Goal: Information Seeking & Learning: Check status

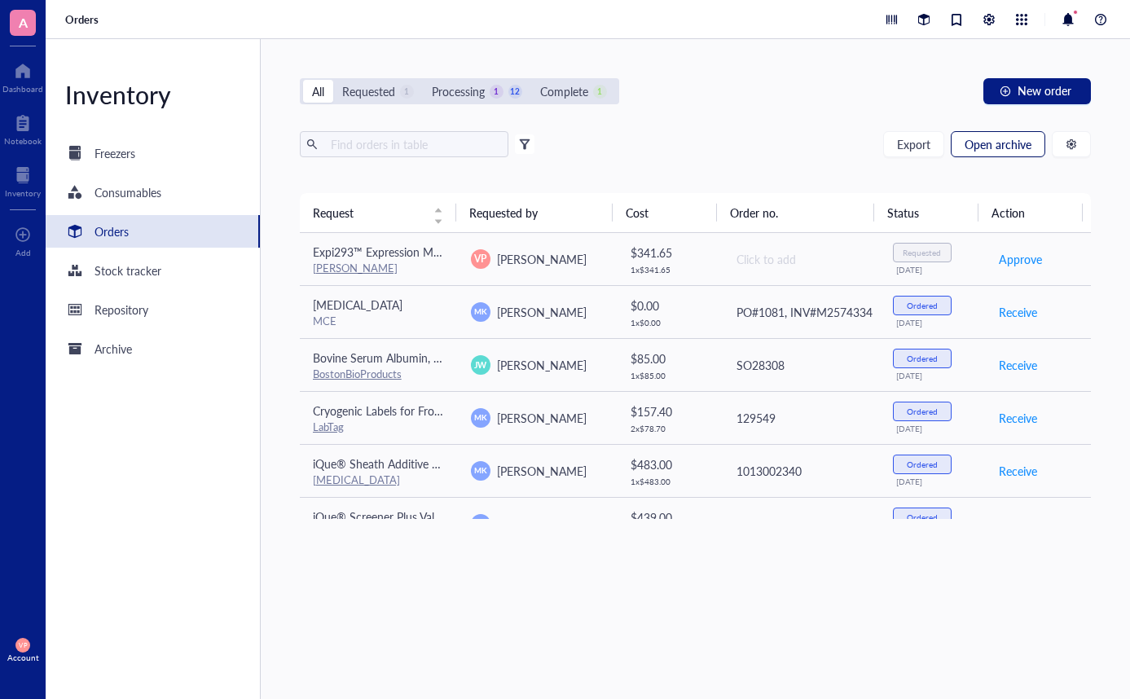
click at [1001, 150] on span "Open archive" at bounding box center [998, 144] width 67 height 13
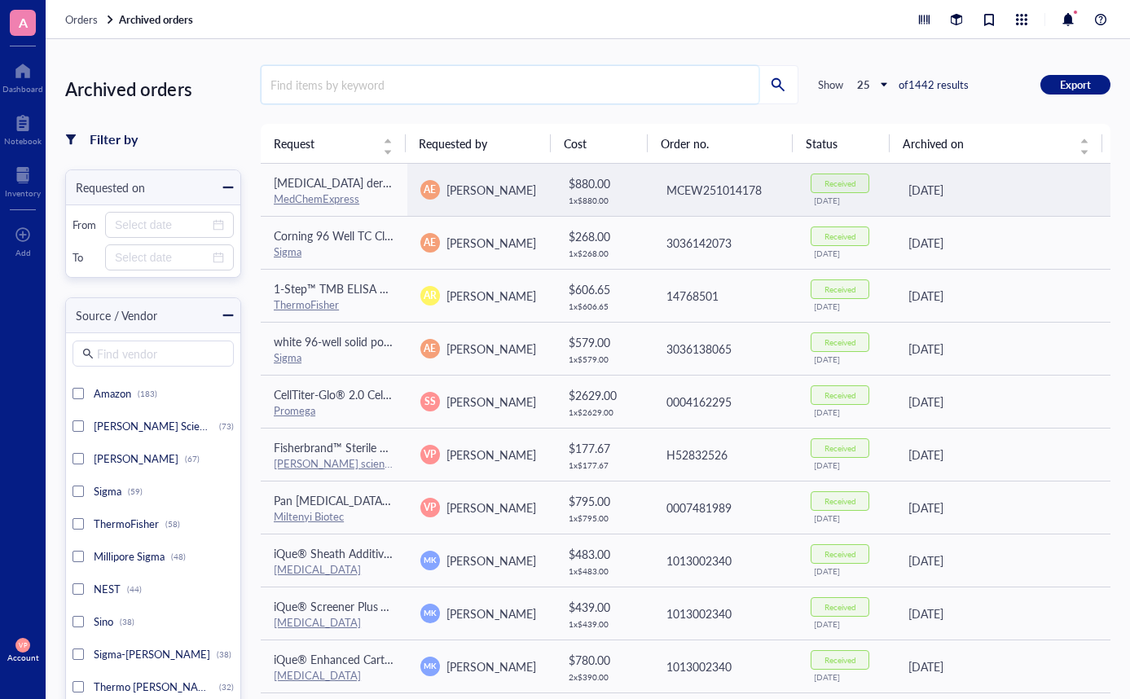
click at [305, 74] on input "search" at bounding box center [510, 84] width 497 height 37
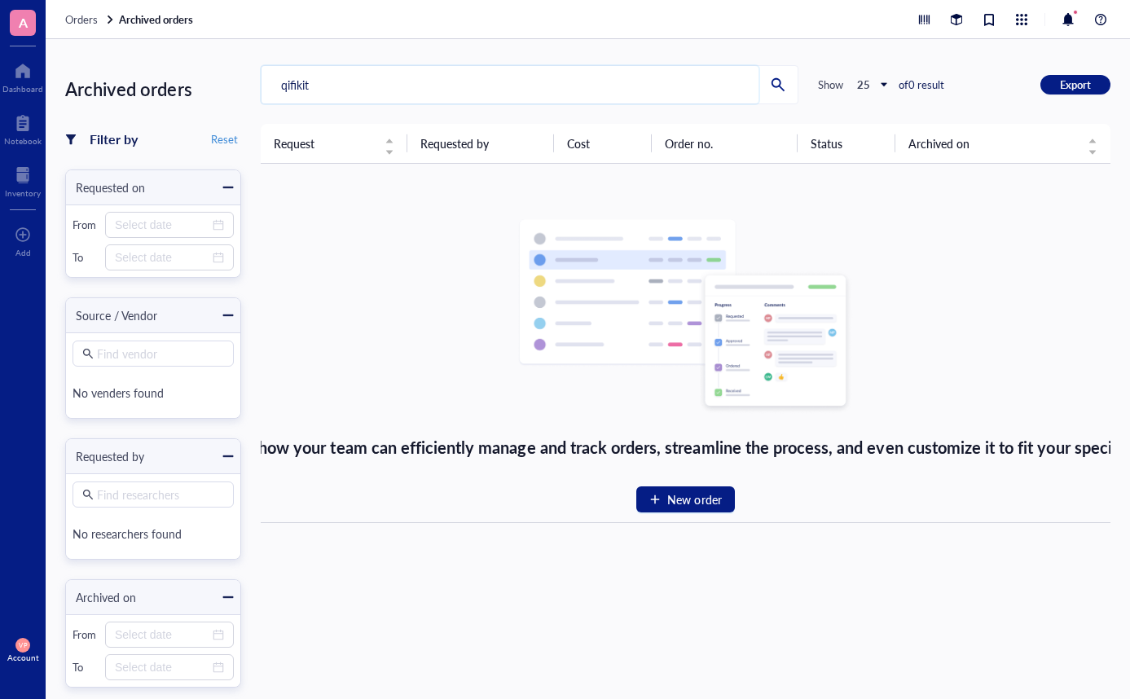
click at [297, 94] on input "qifikit" at bounding box center [510, 84] width 497 height 37
click at [319, 87] on input "qifikit" at bounding box center [510, 84] width 497 height 37
drag, startPoint x: 320, startPoint y: 73, endPoint x: 335, endPoint y: 89, distance: 21.9
click at [320, 73] on input "qifikit" at bounding box center [510, 84] width 497 height 37
click at [356, 81] on input "qunatibrite" at bounding box center [510, 84] width 497 height 37
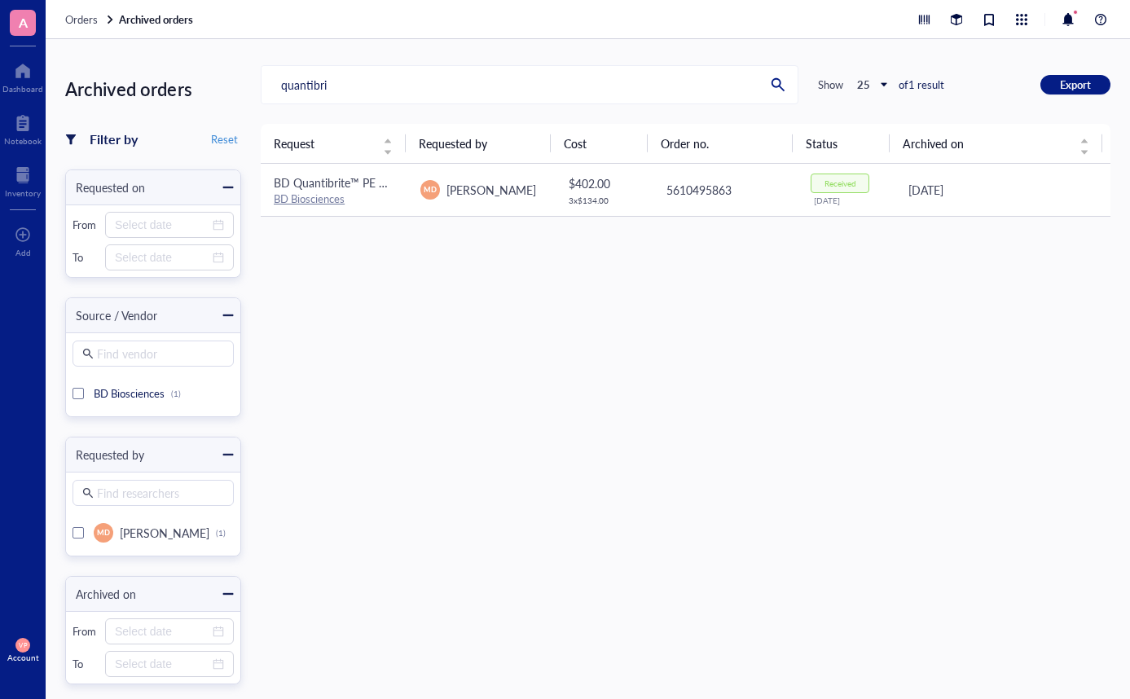
click at [324, 194] on link "BD Biosciences" at bounding box center [309, 198] width 71 height 15
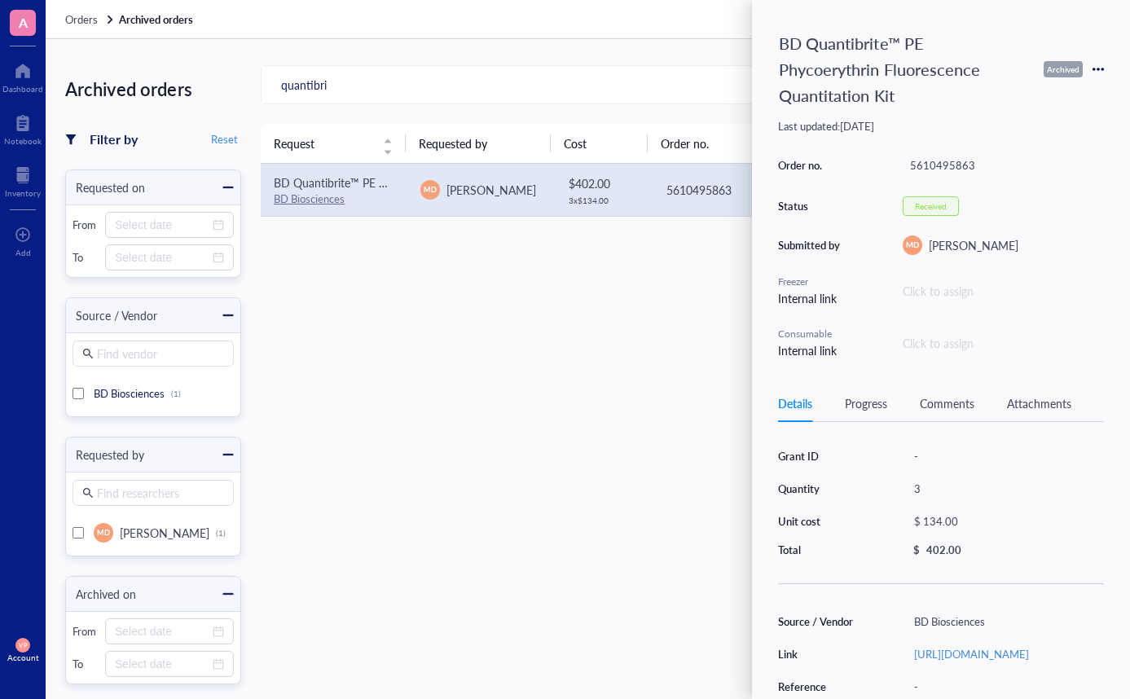
click at [616, 333] on div "Request Requested by Cost Order no. Status Archived on BD Quantibrite™ PE Phyco…" at bounding box center [686, 444] width 850 height 640
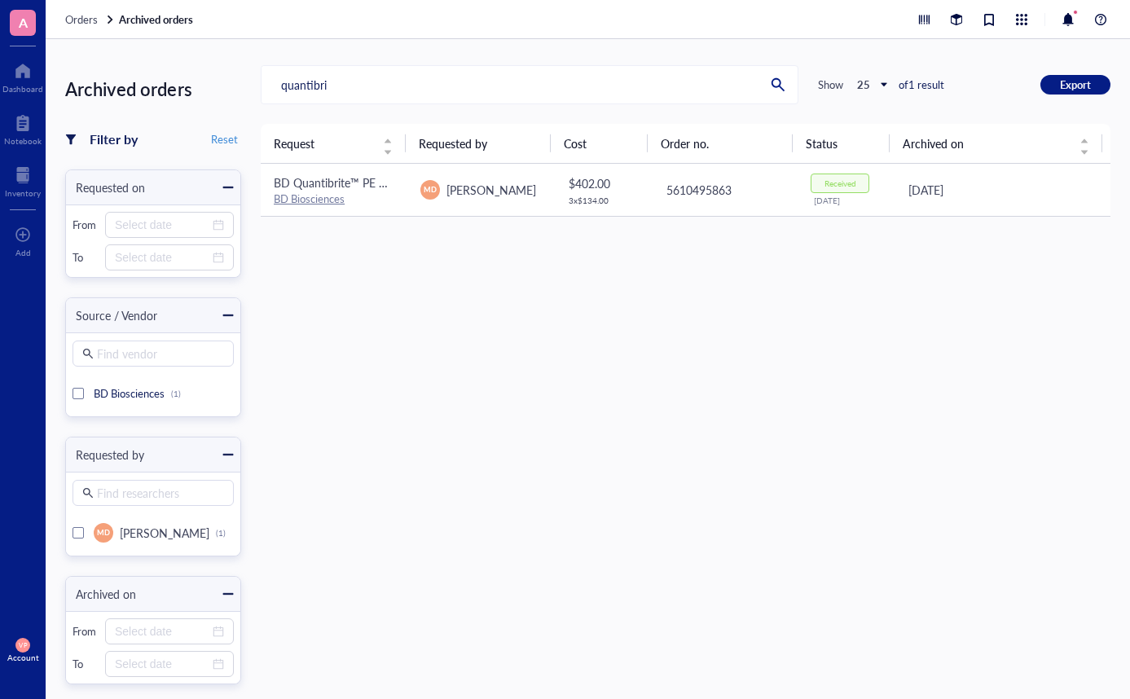
click at [825, 178] on div "Received" at bounding box center [841, 183] width 32 height 10
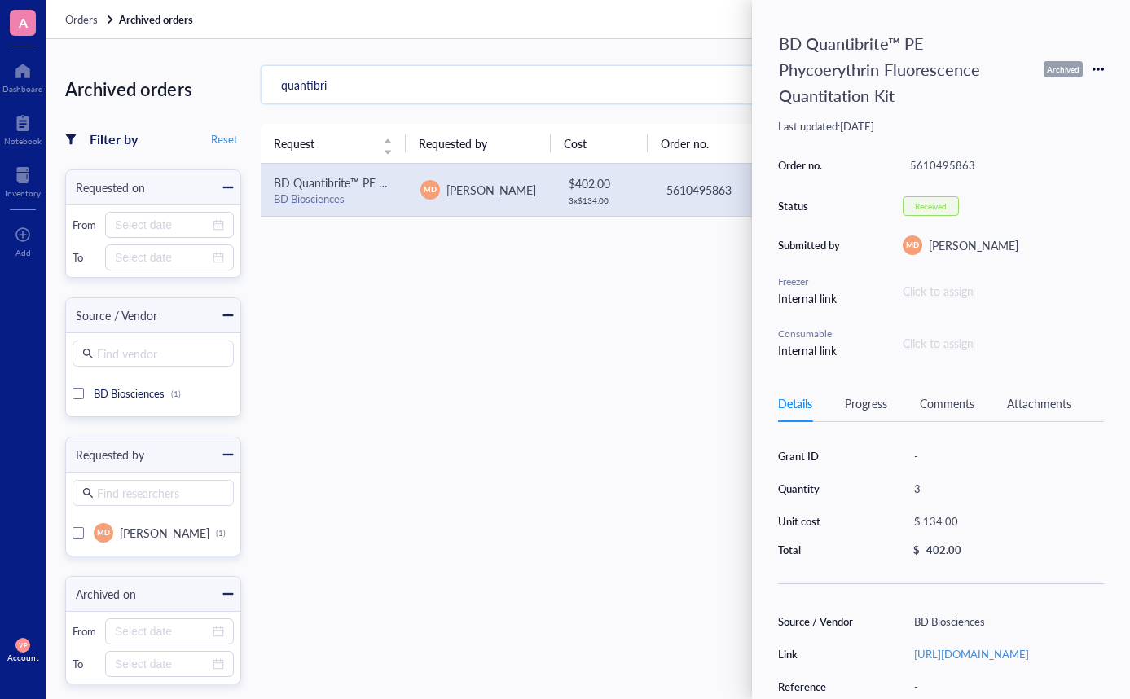
click at [365, 90] on input "quantibri" at bounding box center [510, 84] width 497 height 37
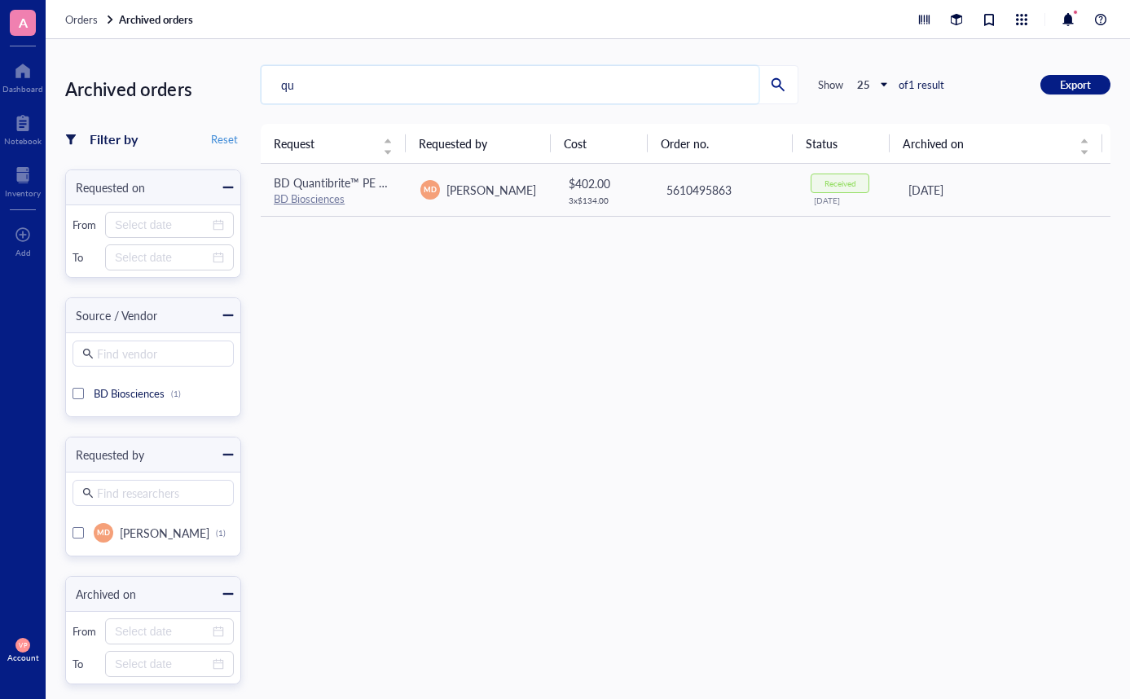
type input "q"
type input "a"
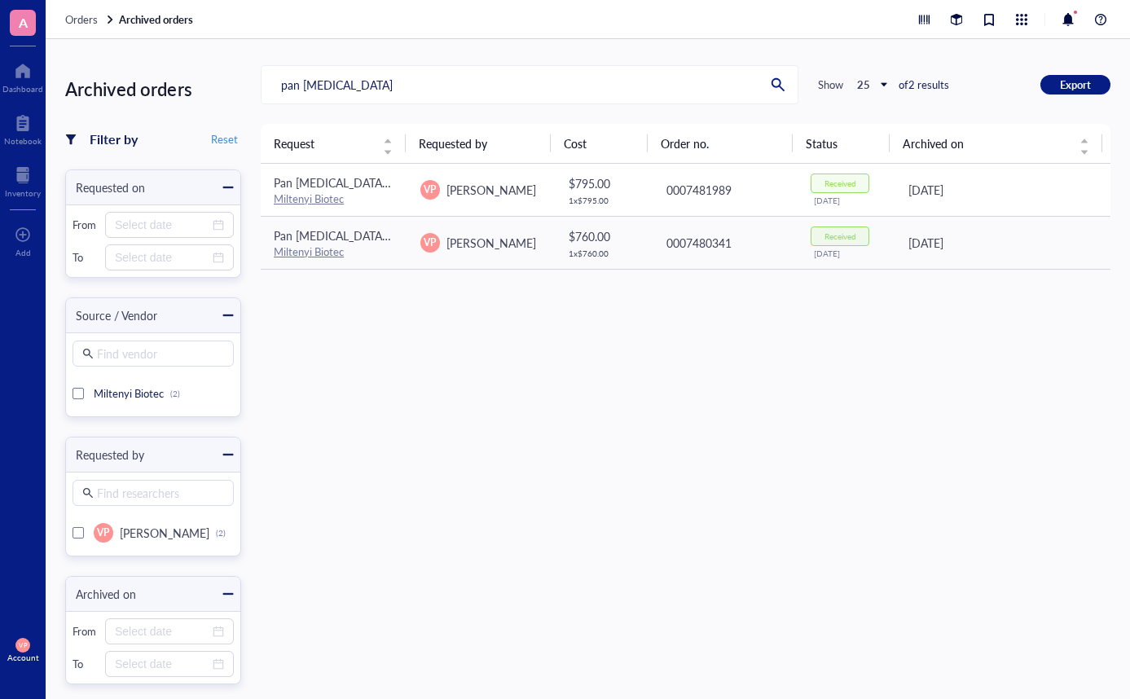
click at [324, 197] on link "Miltenyi Biotec" at bounding box center [309, 198] width 70 height 15
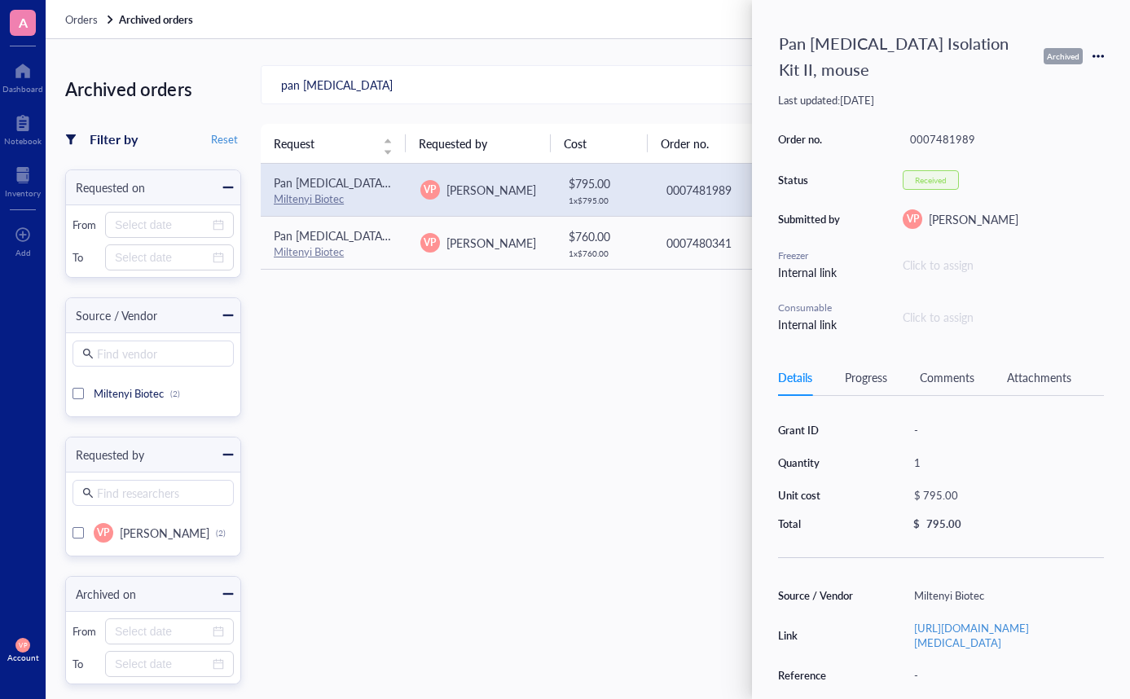
click at [653, 398] on div "Request Requested by Cost Order no. Status Archived on Pan [MEDICAL_DATA] Isola…" at bounding box center [686, 444] width 850 height 640
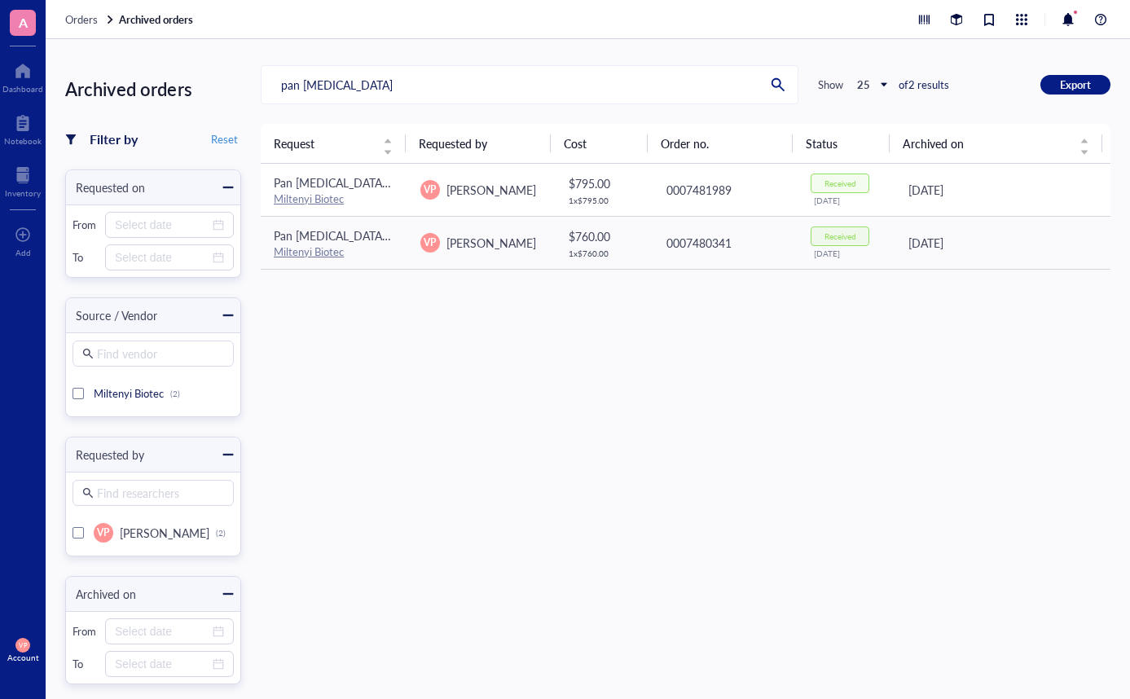
click at [825, 183] on div "Received" at bounding box center [841, 183] width 32 height 10
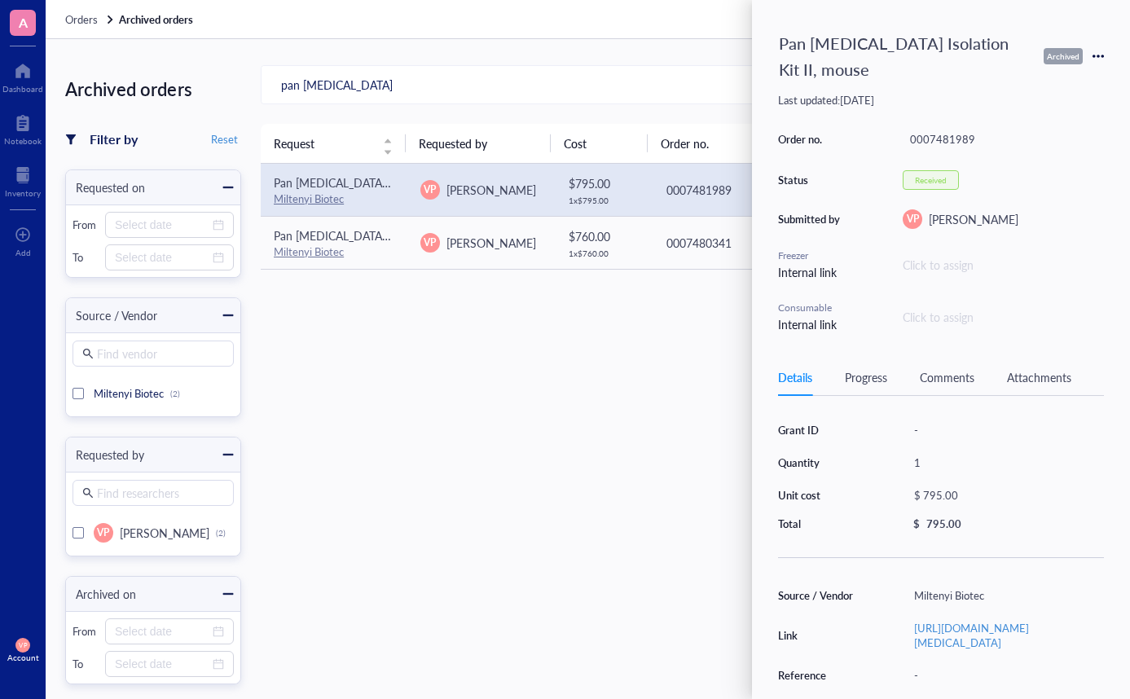
click at [931, 175] on div "Received" at bounding box center [931, 180] width 32 height 10
click at [875, 368] on div "Progress" at bounding box center [866, 377] width 42 height 18
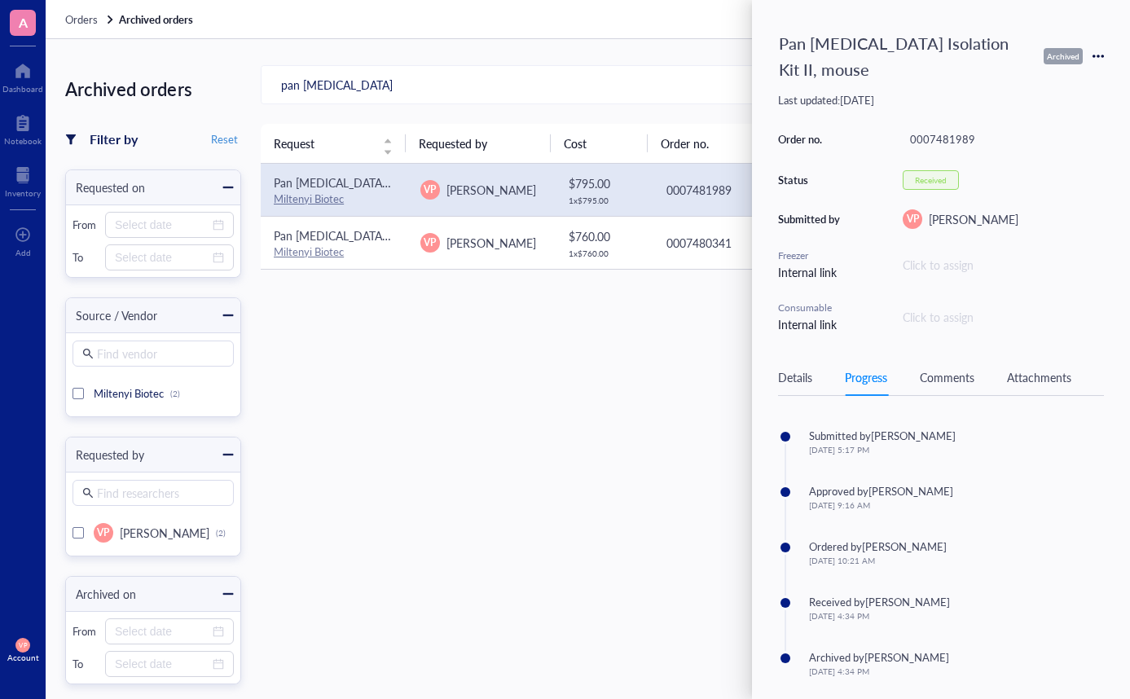
click at [301, 251] on link "Miltenyi Biotec" at bounding box center [309, 251] width 70 height 15
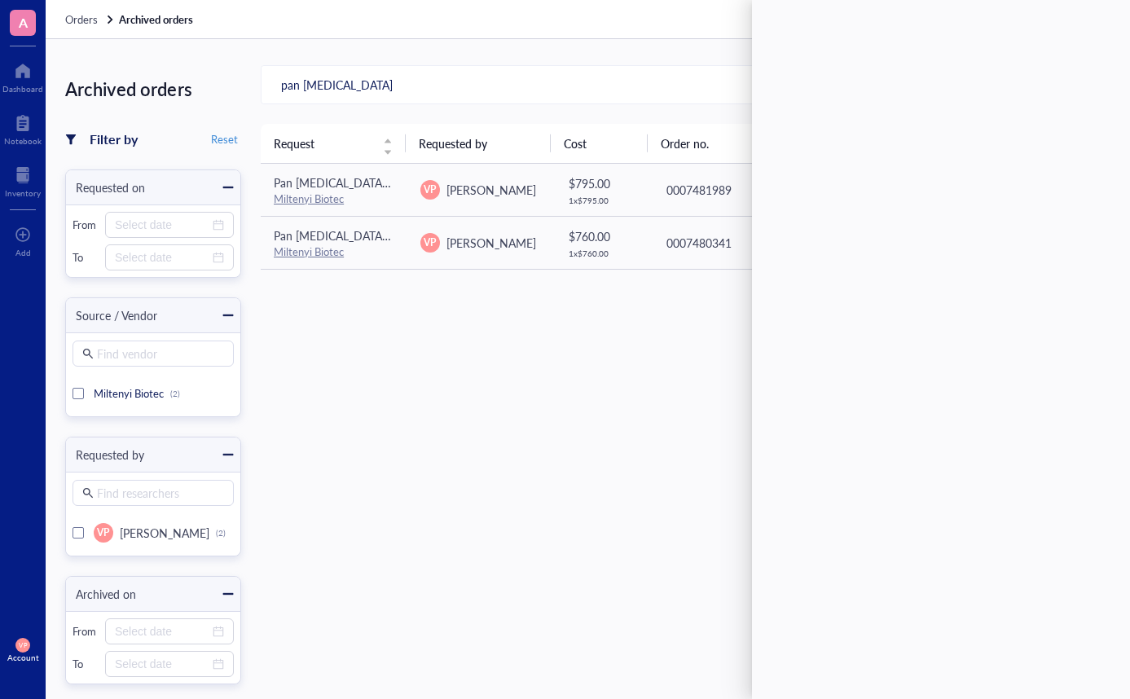
click at [541, 356] on div "Request Requested by Cost Order no. Status Archived on Pan [MEDICAL_DATA] Isola…" at bounding box center [686, 444] width 850 height 640
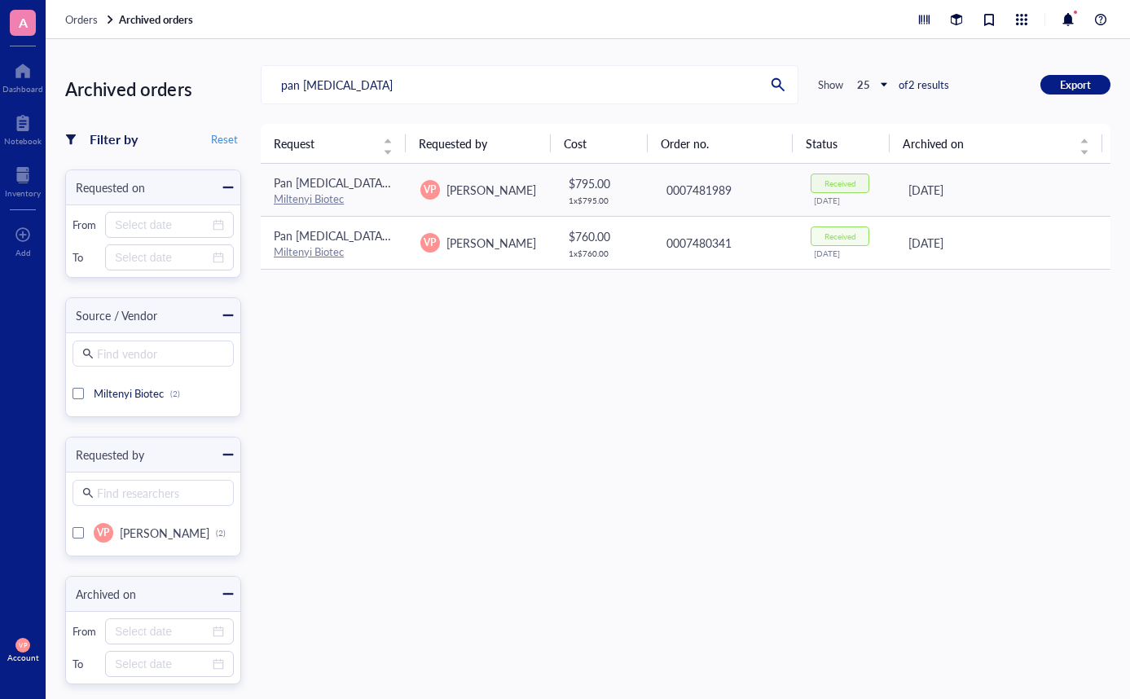
click at [843, 235] on div "Received" at bounding box center [841, 236] width 32 height 10
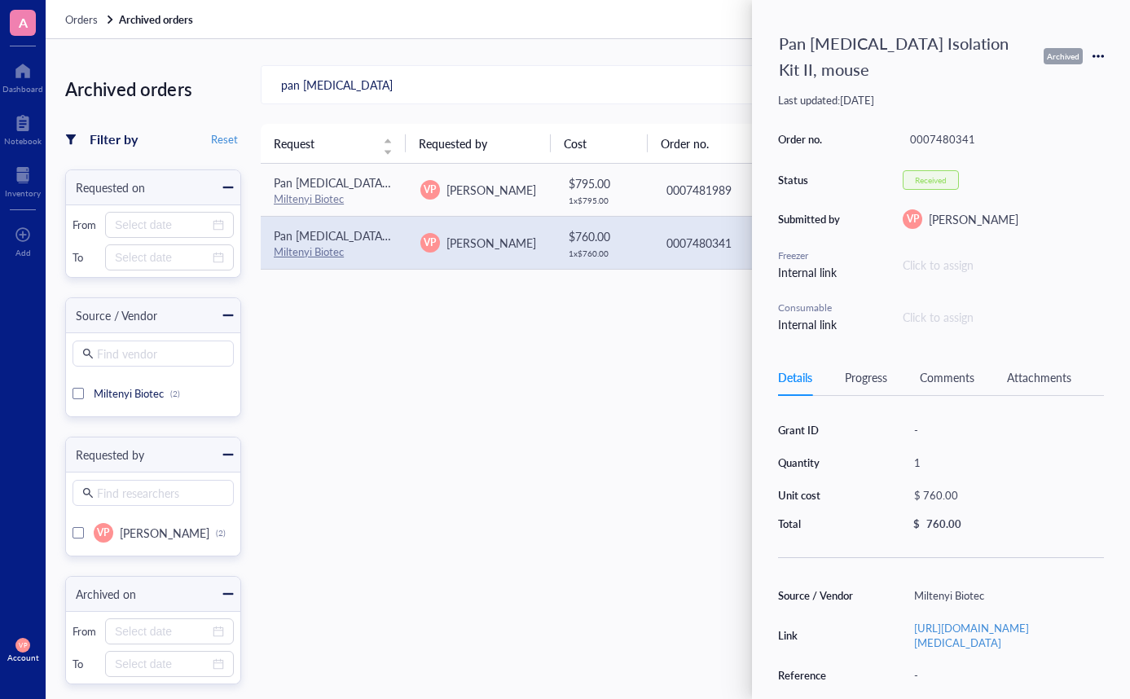
click at [867, 368] on div "Progress" at bounding box center [866, 377] width 42 height 18
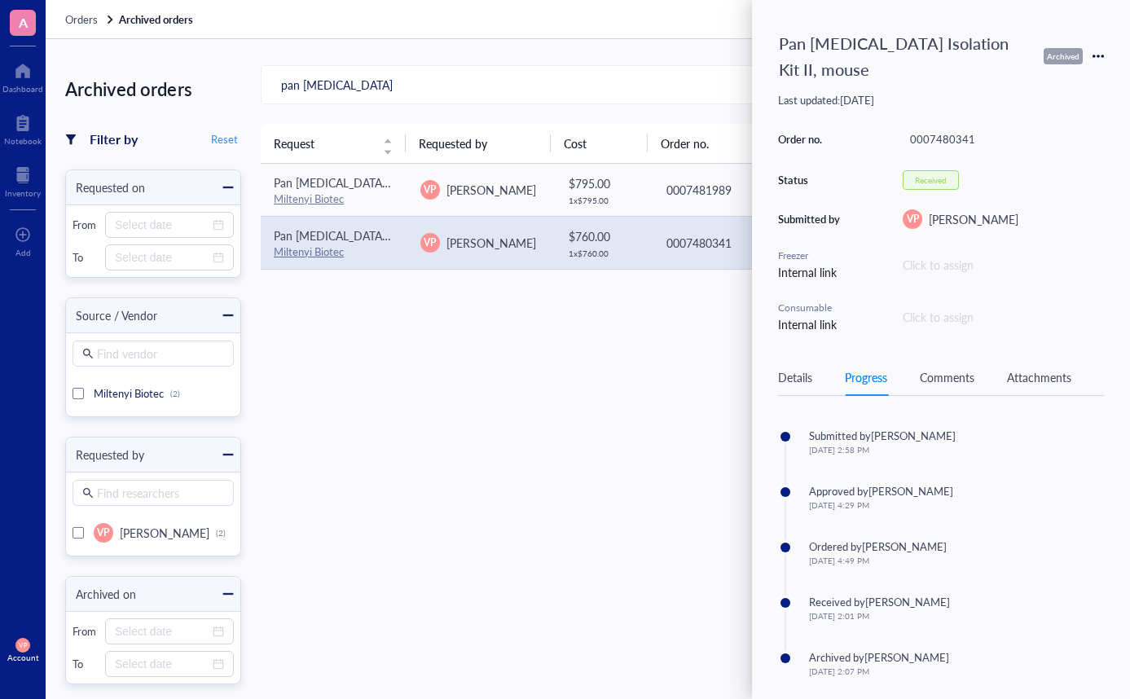
drag, startPoint x: 667, startPoint y: 390, endPoint x: 661, endPoint y: 400, distance: 11.3
click at [665, 400] on div "Request Requested by Cost Order no. Status Archived on Pan [MEDICAL_DATA] Isola…" at bounding box center [686, 444] width 850 height 640
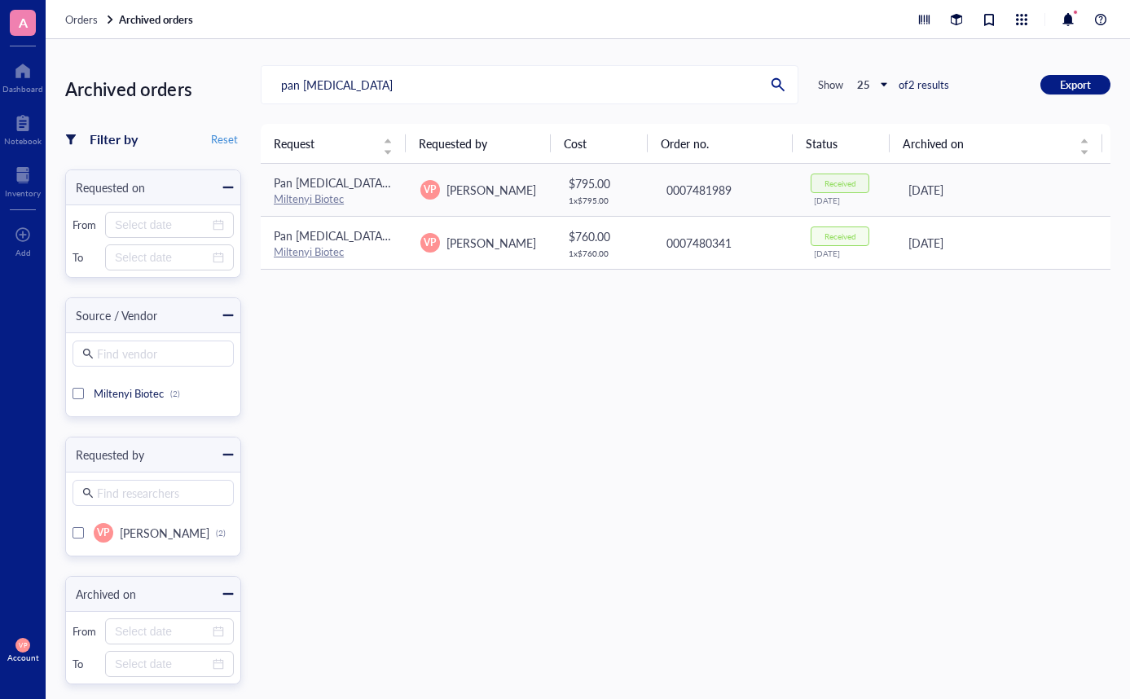
click at [828, 238] on div "Received" at bounding box center [841, 236] width 32 height 10
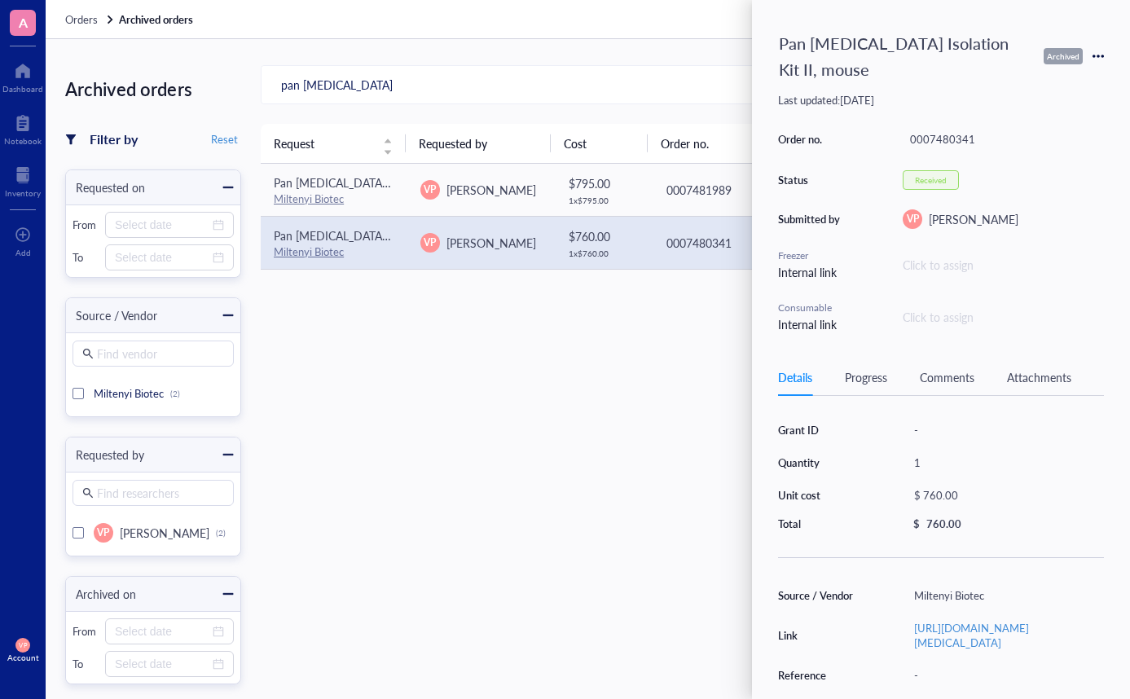
click at [874, 368] on div "Progress" at bounding box center [866, 377] width 42 height 18
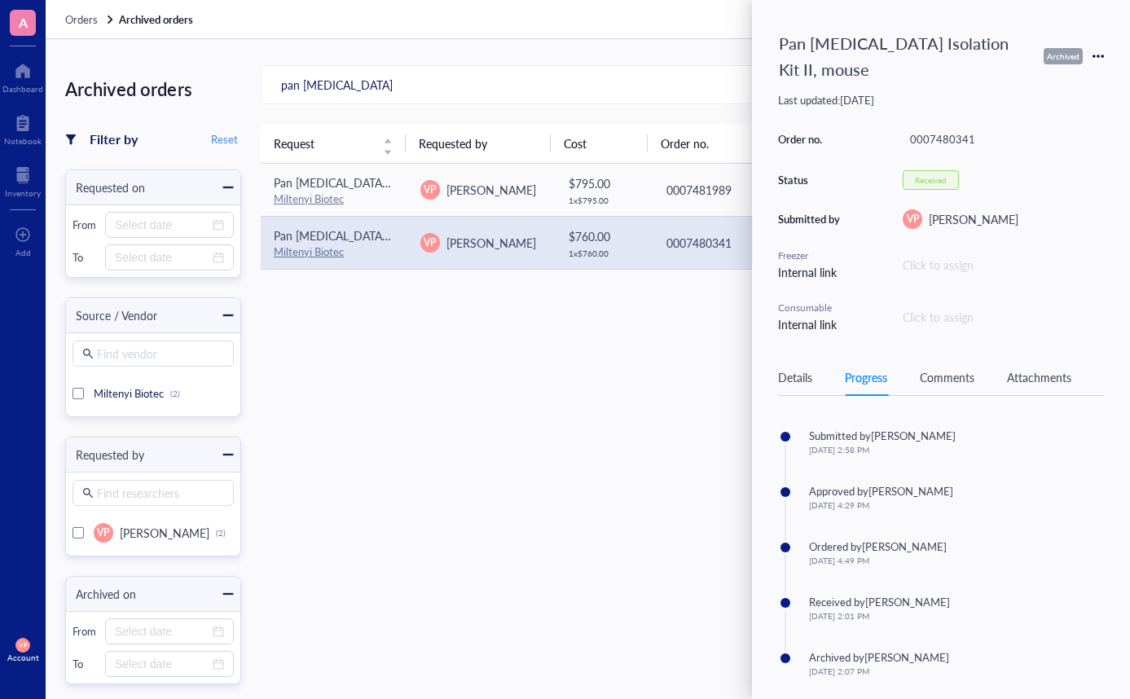
click at [541, 552] on div "Request Requested by Cost Order no. Status Archived on Pan [MEDICAL_DATA] Isola…" at bounding box center [686, 444] width 850 height 640
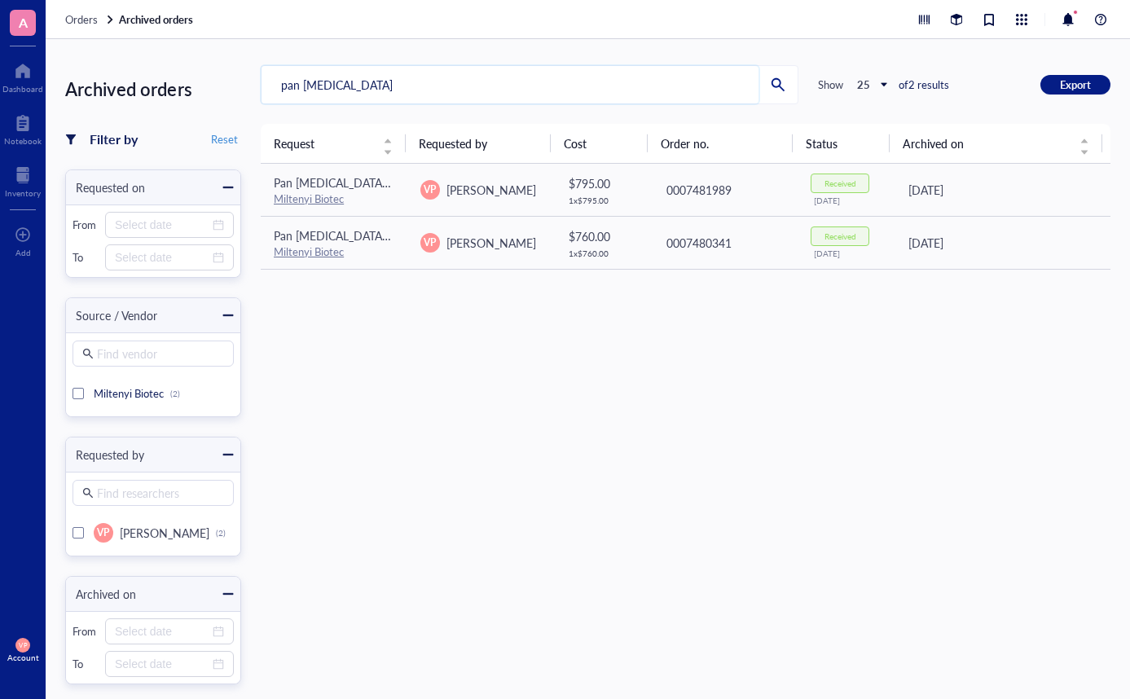
click at [342, 80] on input "pan [MEDICAL_DATA]" at bounding box center [510, 84] width 497 height 37
type input "p"
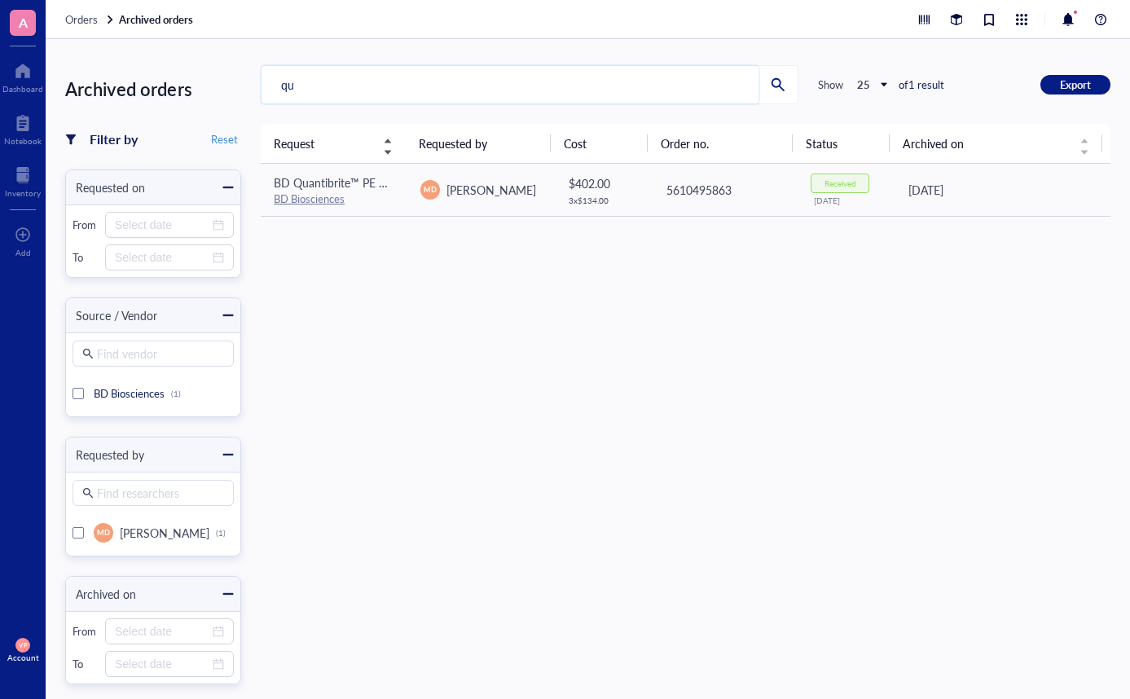
type input "q"
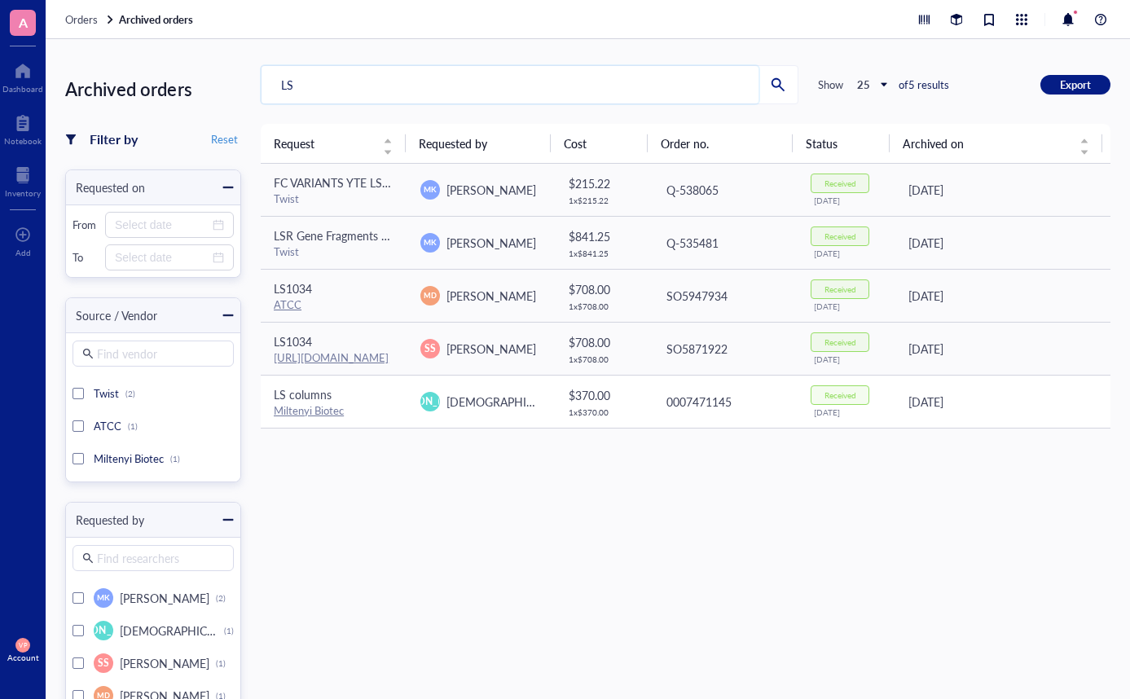
type input "LS"
click at [302, 399] on span "LS columns" at bounding box center [303, 394] width 58 height 16
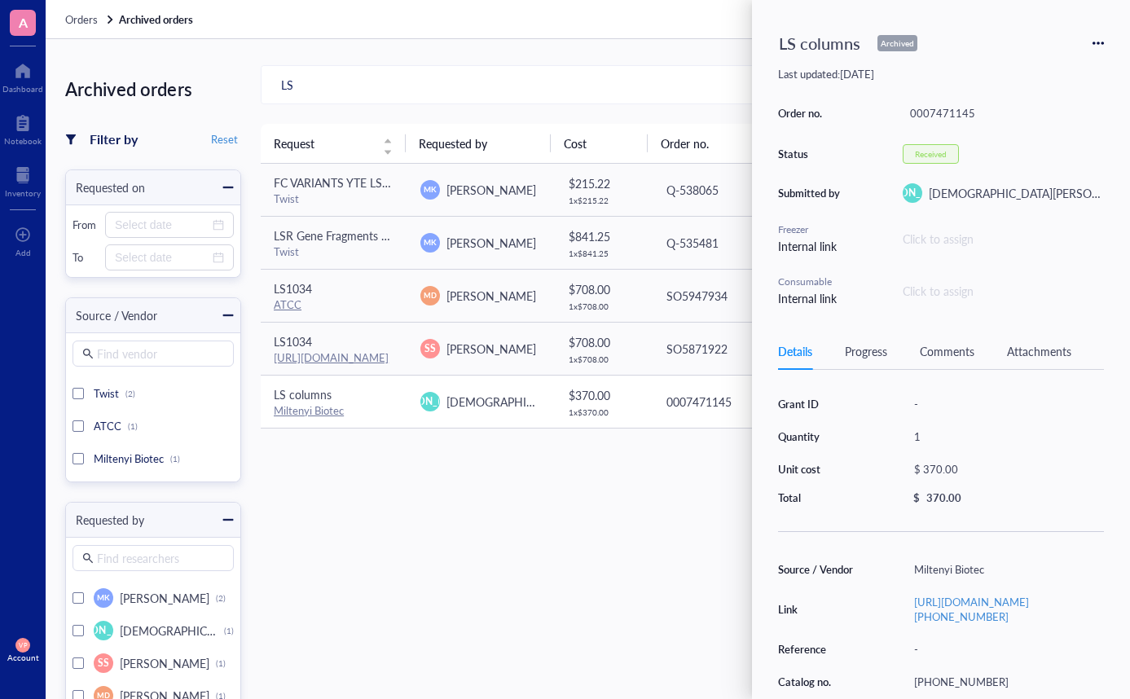
click at [302, 407] on link "Miltenyi Biotec" at bounding box center [309, 410] width 70 height 15
